Goal: Information Seeking & Learning: Learn about a topic

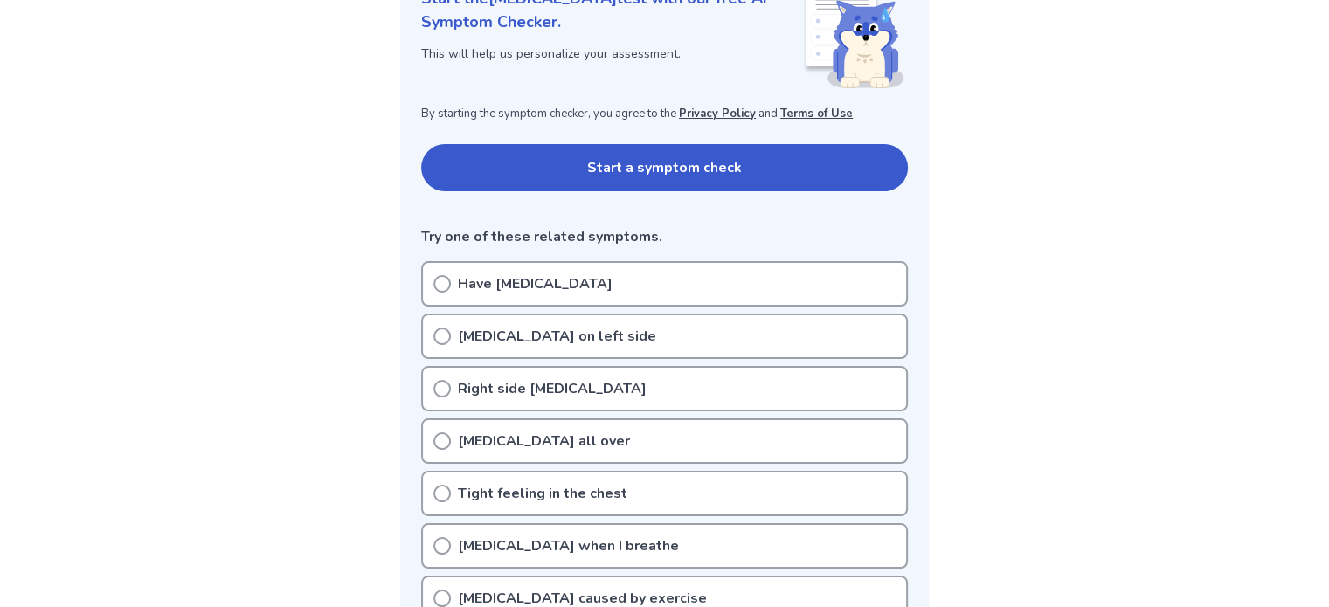
click at [594, 342] on p "[MEDICAL_DATA] on left side" at bounding box center [557, 336] width 198 height 21
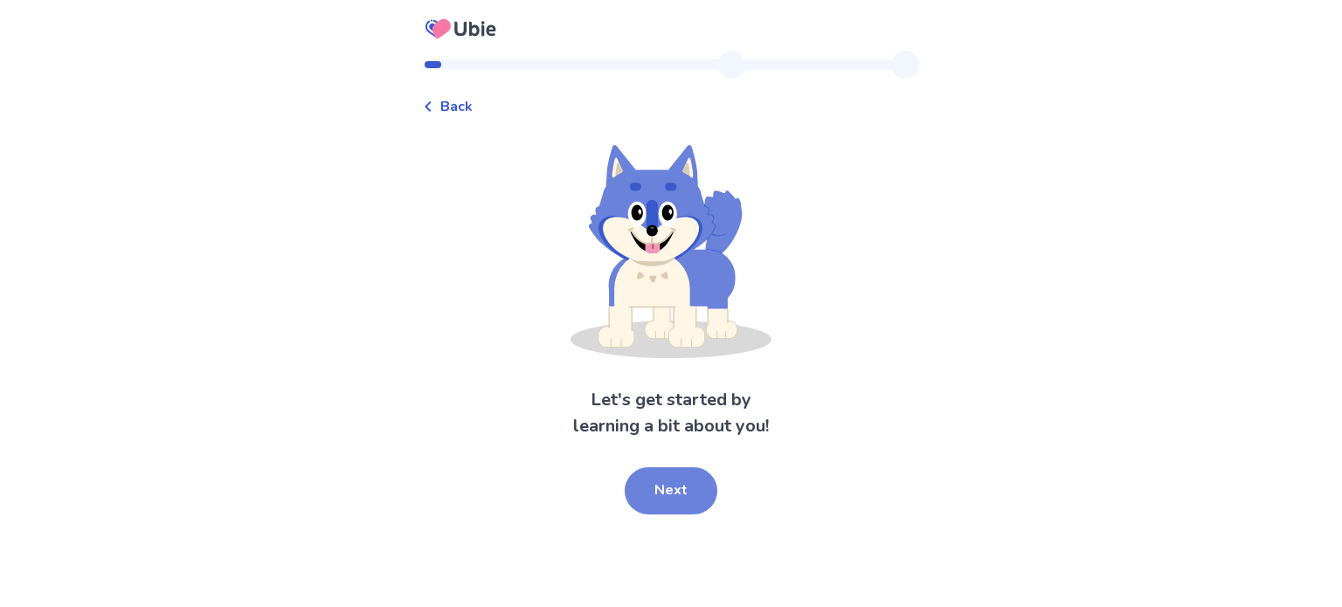
click at [697, 502] on button "Next" at bounding box center [671, 491] width 93 height 47
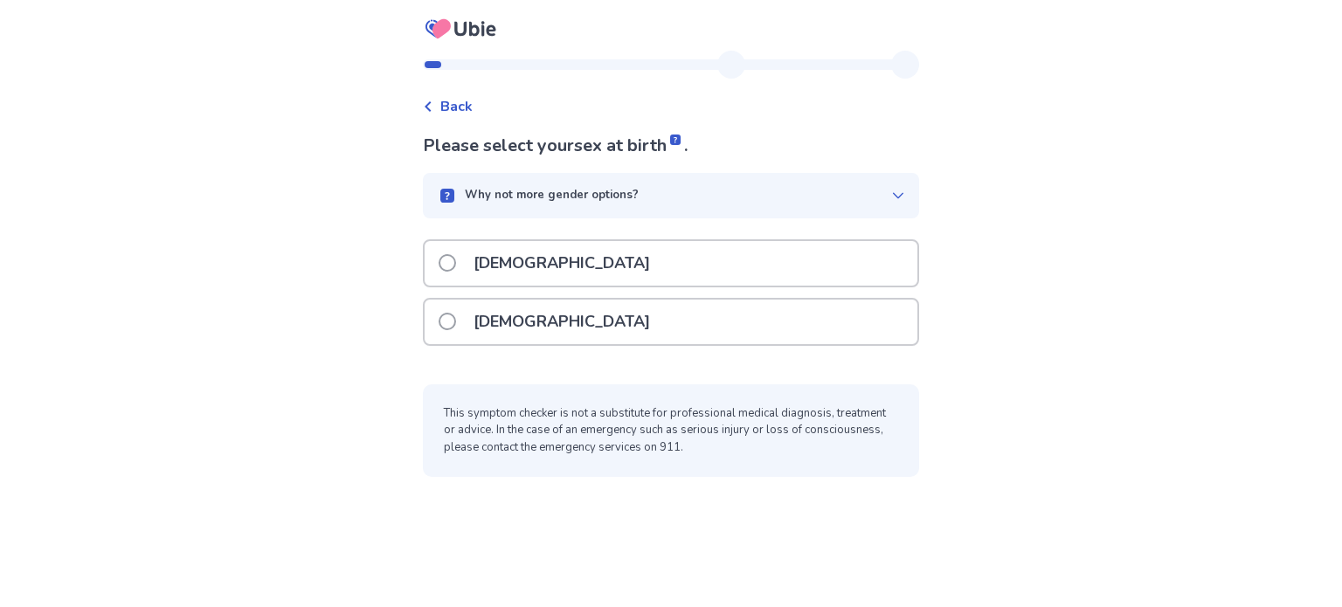
click at [648, 279] on div "Male" at bounding box center [671, 263] width 493 height 45
